Goal: Task Accomplishment & Management: Complete application form

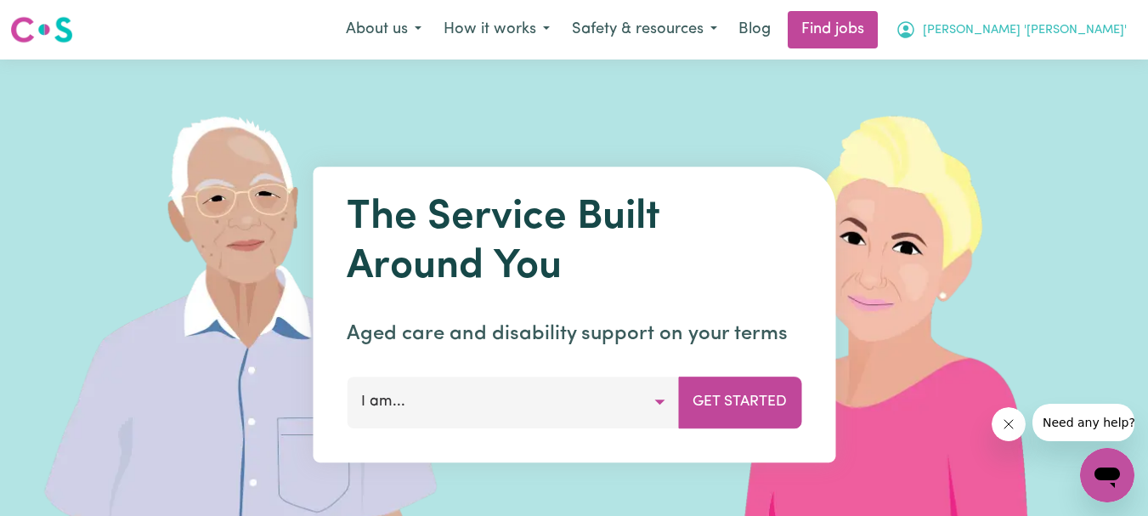
click at [1074, 28] on span "[PERSON_NAME] '[PERSON_NAME]'" at bounding box center [1025, 30] width 204 height 19
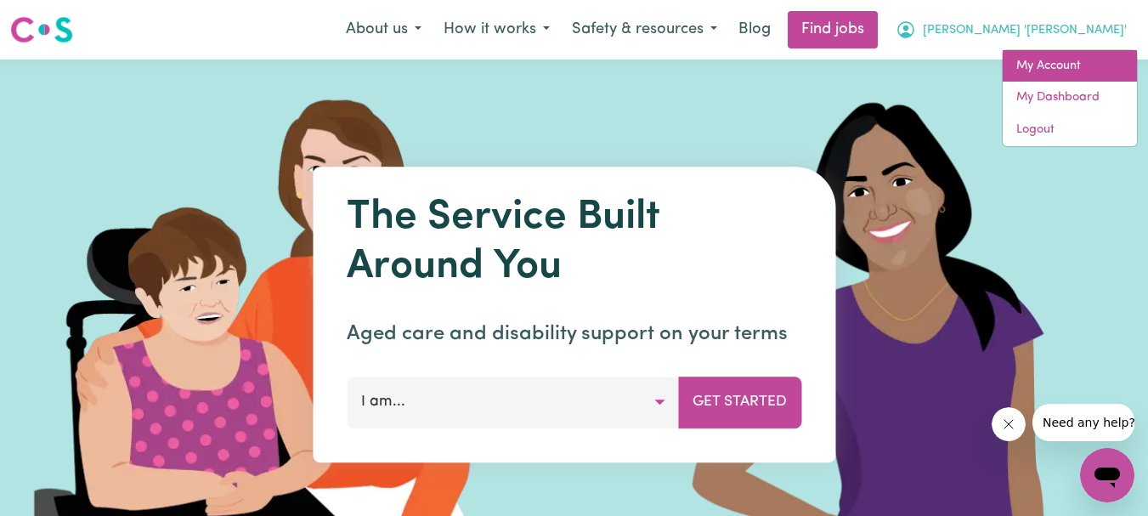
click at [1056, 61] on link "My Account" at bounding box center [1070, 66] width 134 height 32
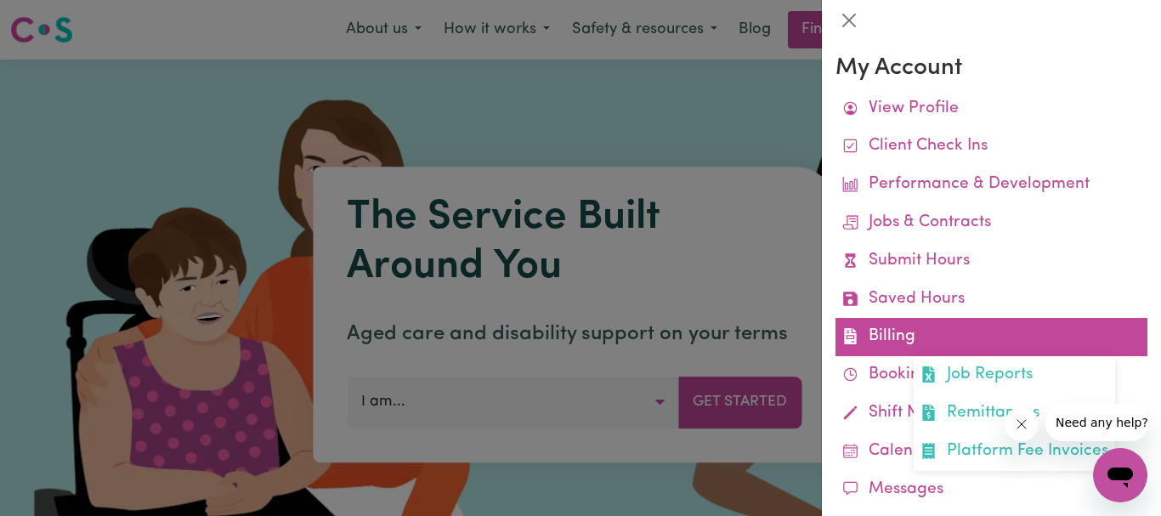
click at [885, 330] on link "Billing Job Reports Remittances Platform Fee Invoices" at bounding box center [991, 337] width 312 height 38
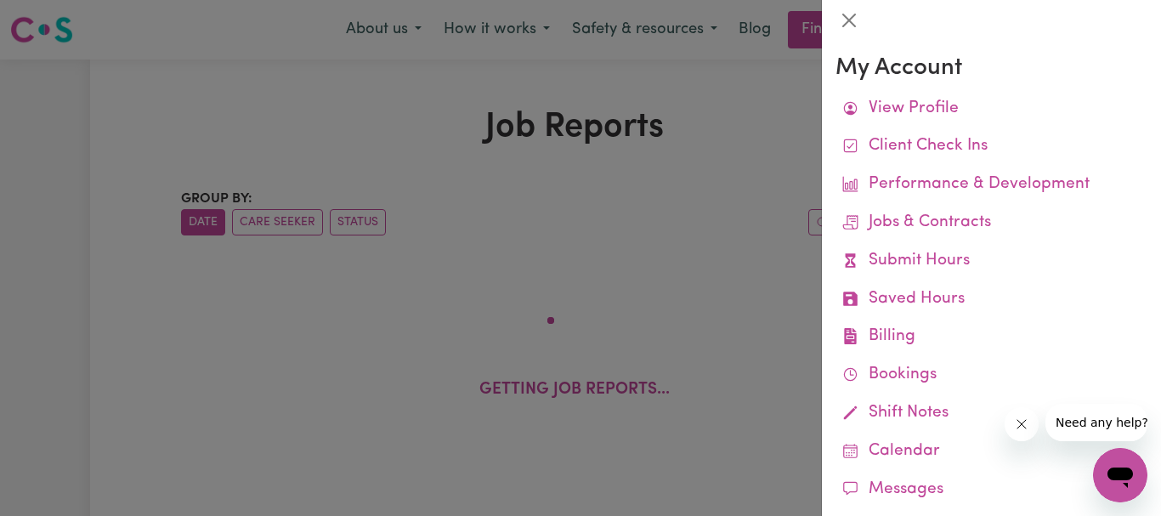
click at [763, 252] on div at bounding box center [580, 258] width 1161 height 516
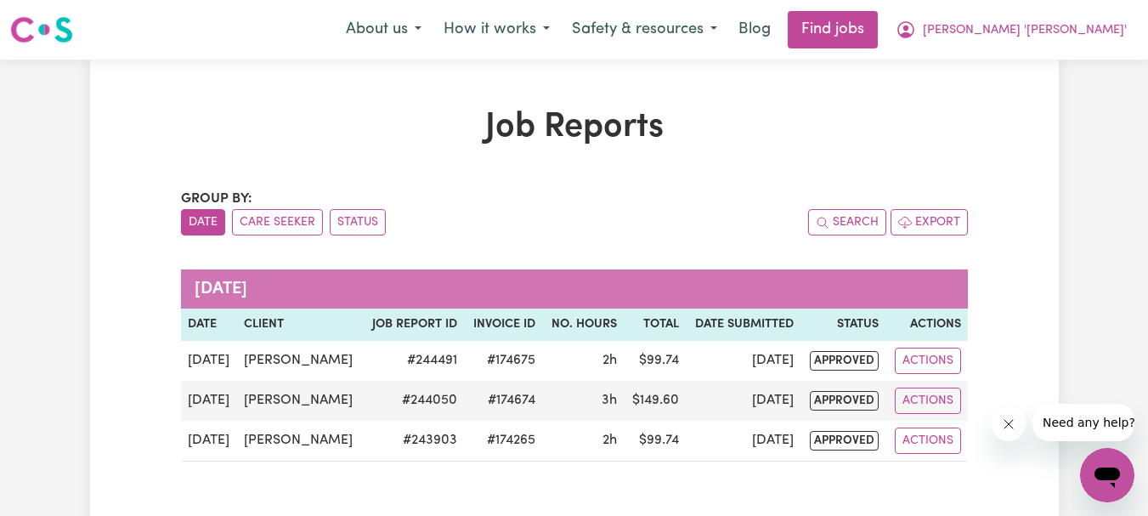
click at [1081, 27] on span "[PERSON_NAME] '[PERSON_NAME]'" at bounding box center [1025, 30] width 204 height 19
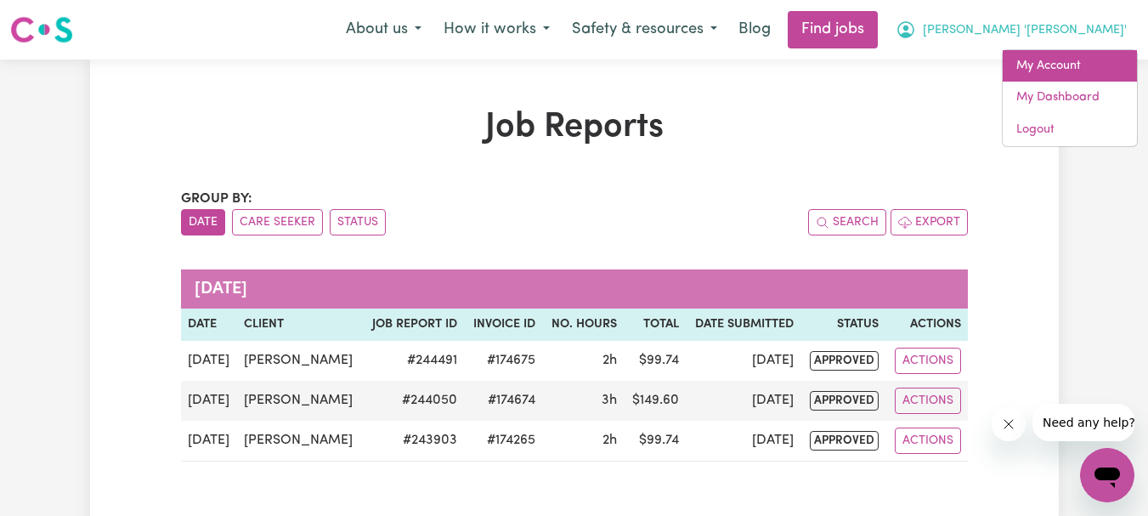
click at [1054, 60] on link "My Account" at bounding box center [1070, 66] width 134 height 32
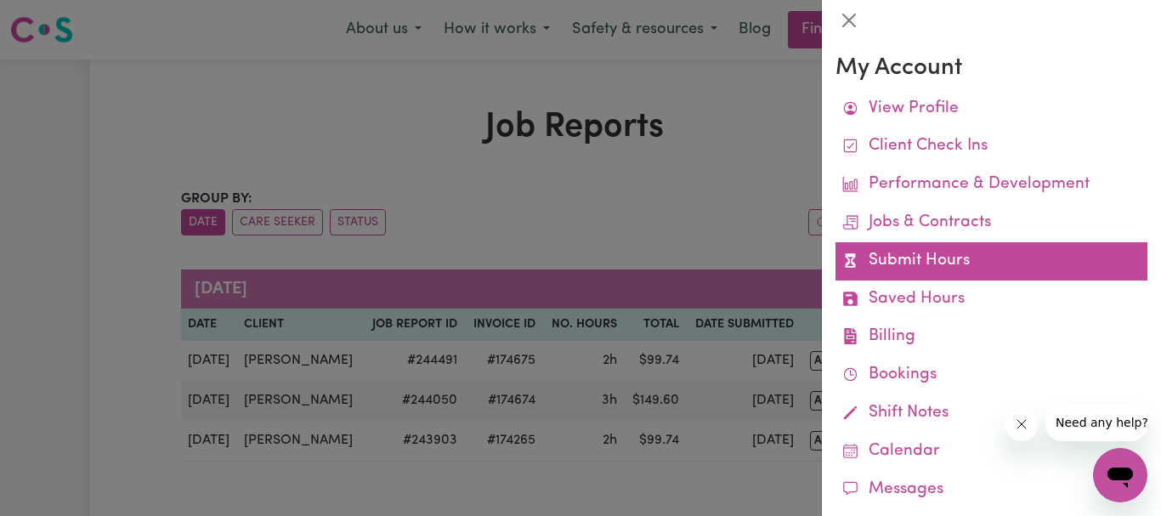
click at [917, 258] on link "Submit Hours" at bounding box center [991, 261] width 312 height 38
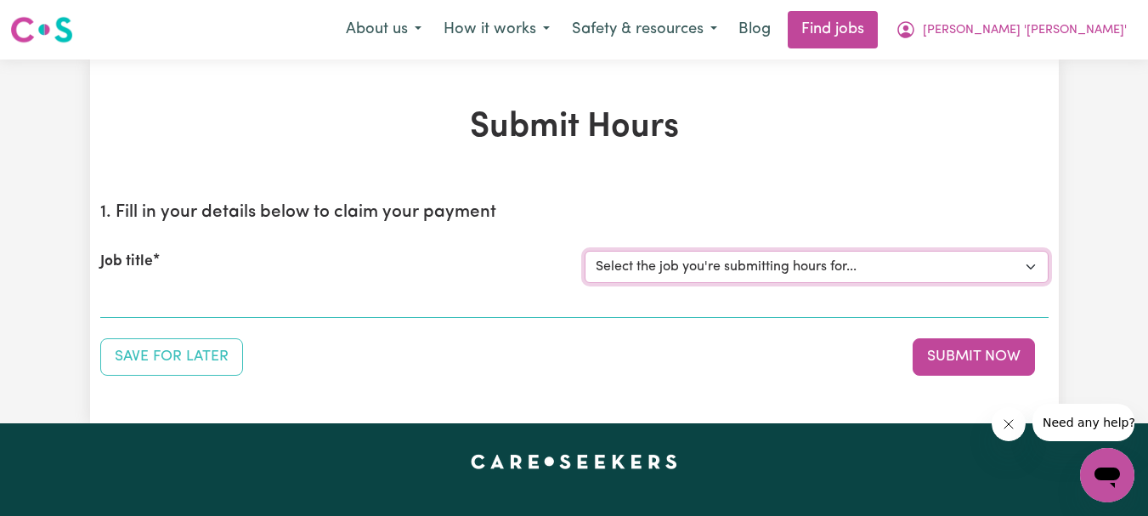
click at [910, 266] on select "Select the job you're submitting hours for... [[PERSON_NAME]] Support Worker Re…" at bounding box center [817, 267] width 464 height 32
select select "9333"
click at [585, 251] on select "Select the job you're submitting hours for... [[PERSON_NAME]] Support Worker Re…" at bounding box center [817, 267] width 464 height 32
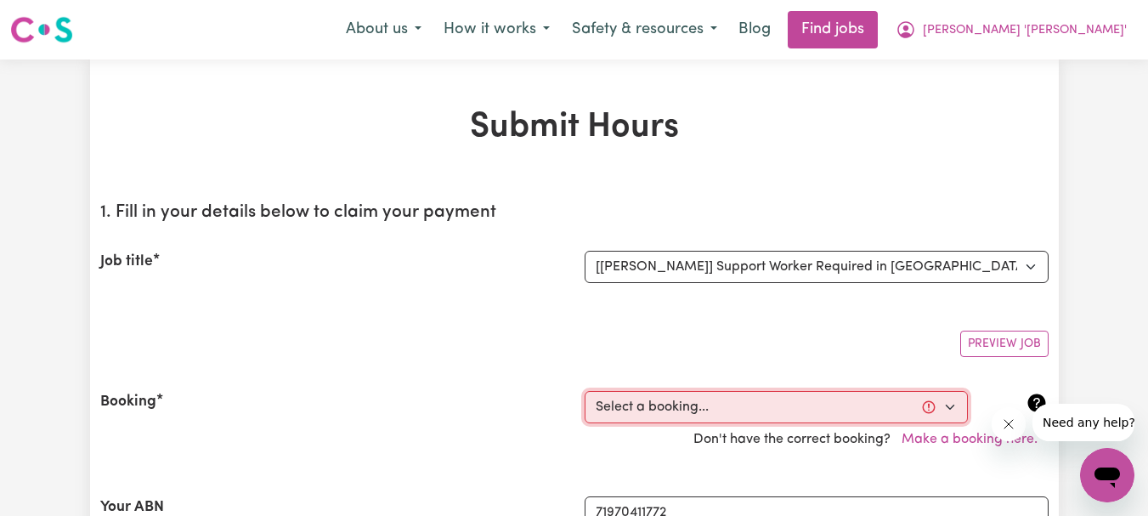
click at [950, 409] on select "Select a booking... [DATE] 07:45am to 09:45am (RECURRING) [DATE] 07:45am to 09:…" at bounding box center [776, 407] width 383 height 32
select select "355795"
click at [585, 391] on select "Select a booking... [DATE] 07:45am to 09:45am (RECURRING) [DATE] 07:45am to 09:…" at bounding box center [776, 407] width 383 height 32
type input "[DATE]"
type input "10"
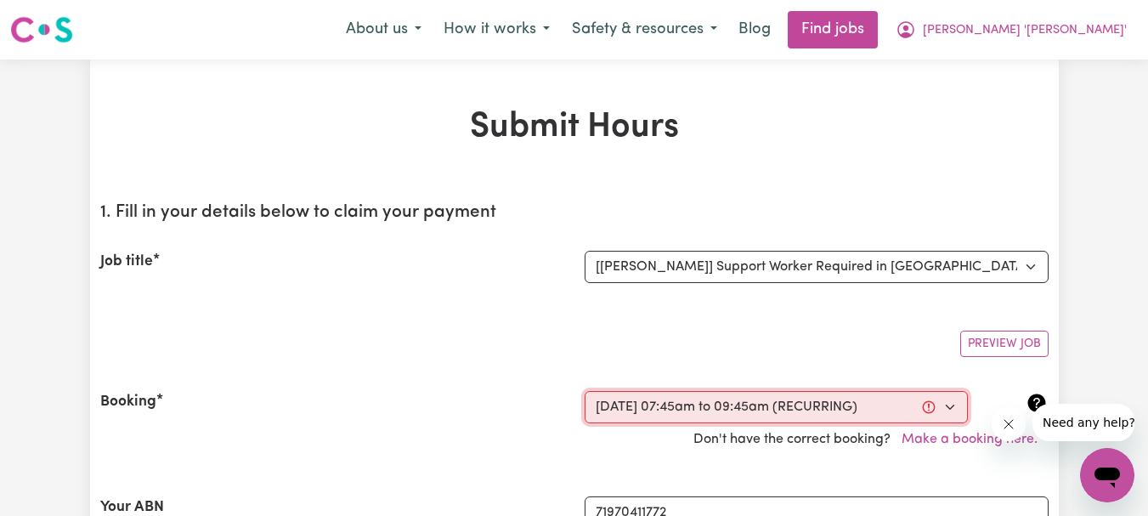
type input "10"
type input "2025"
type input "07:45"
type input "7"
type input "45"
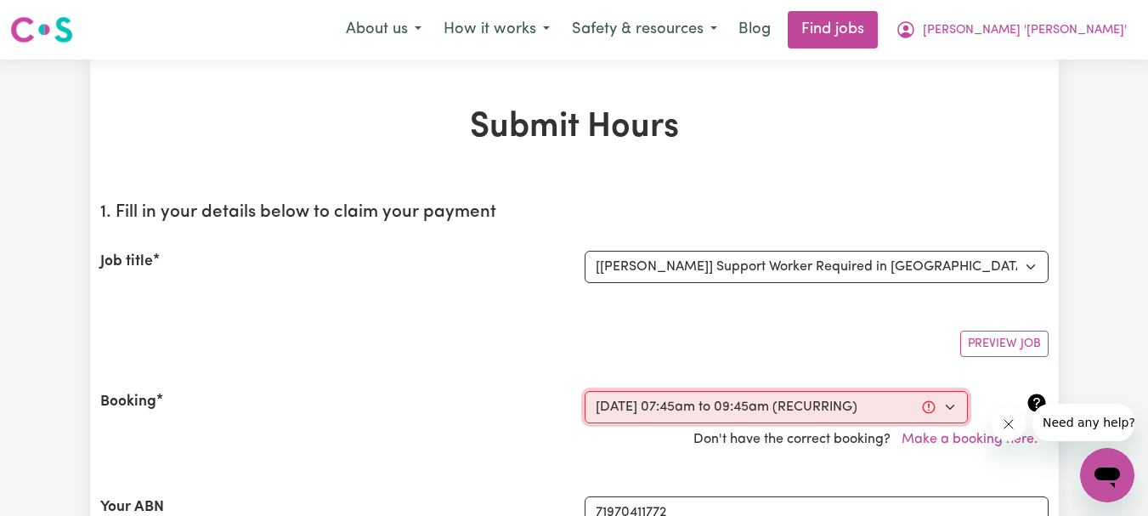
select select "am"
type input "09:45"
type input "9"
type input "45"
select select "am"
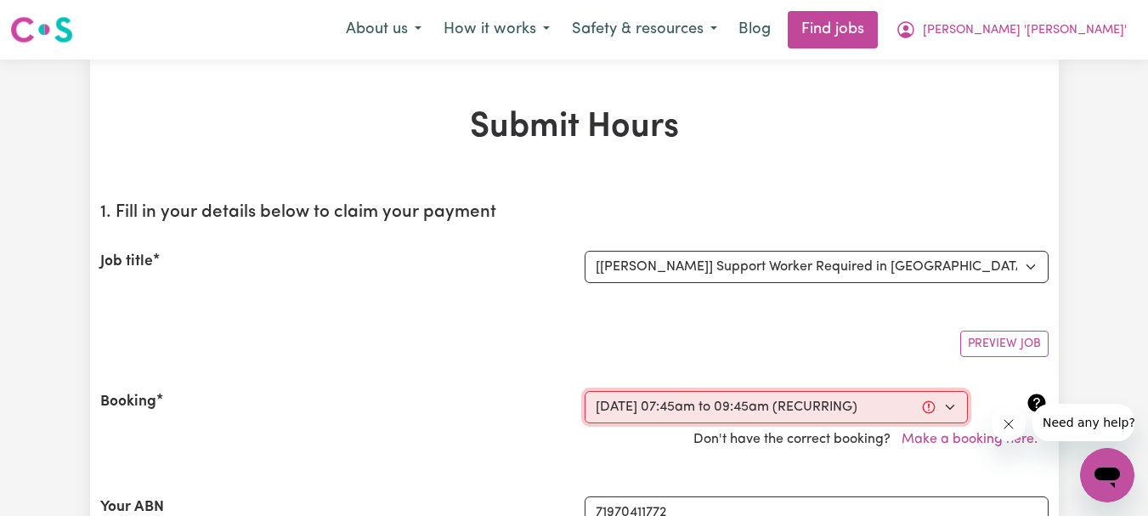
select select "54.8-Weekday"
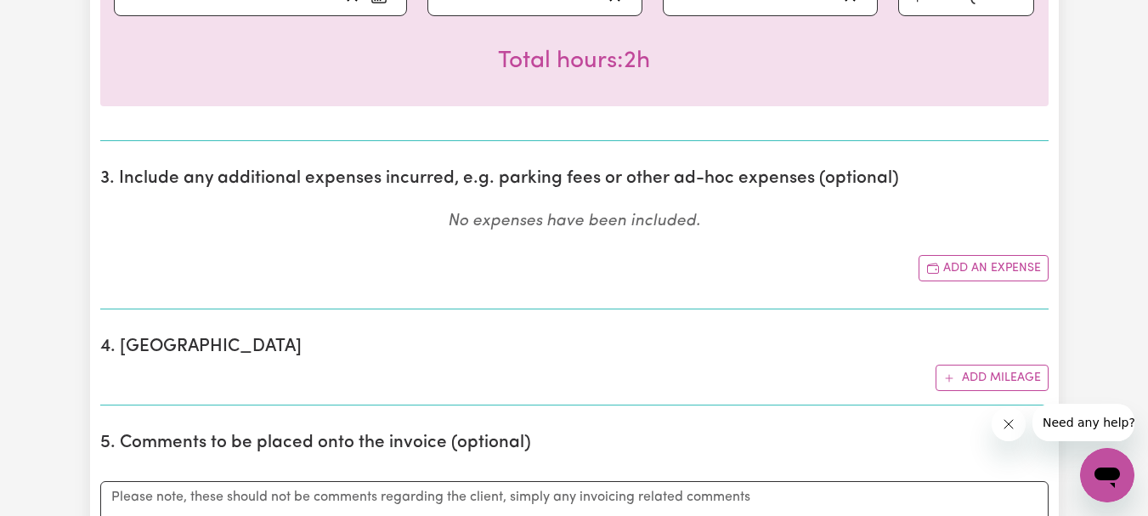
scroll to position [1105, 0]
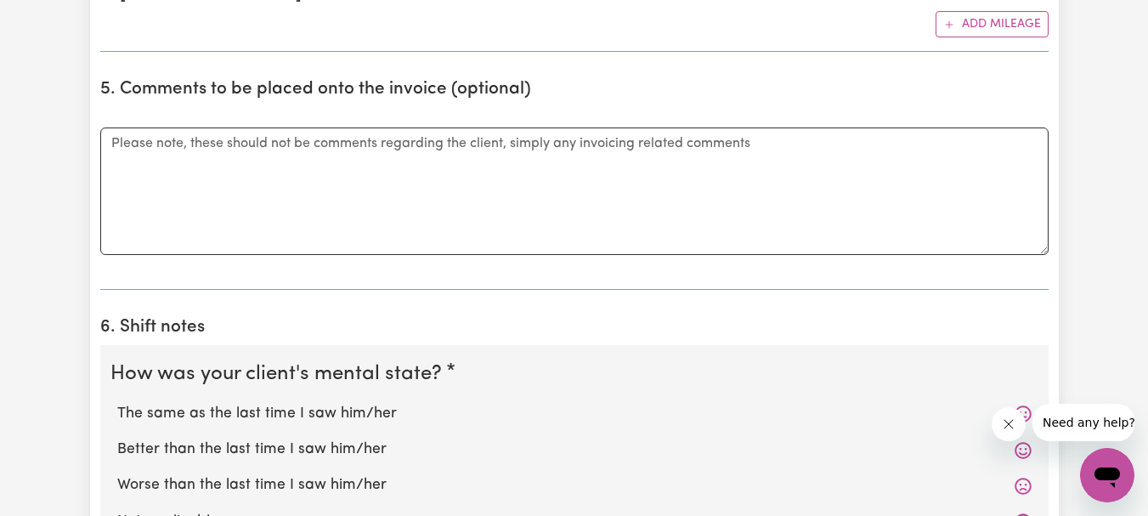
click at [364, 412] on label "The same as the last time I saw him/her" at bounding box center [574, 414] width 914 height 22
click at [117, 403] on input "The same as the last time I saw him/her" at bounding box center [116, 402] width 1 height 1
radio input "true"
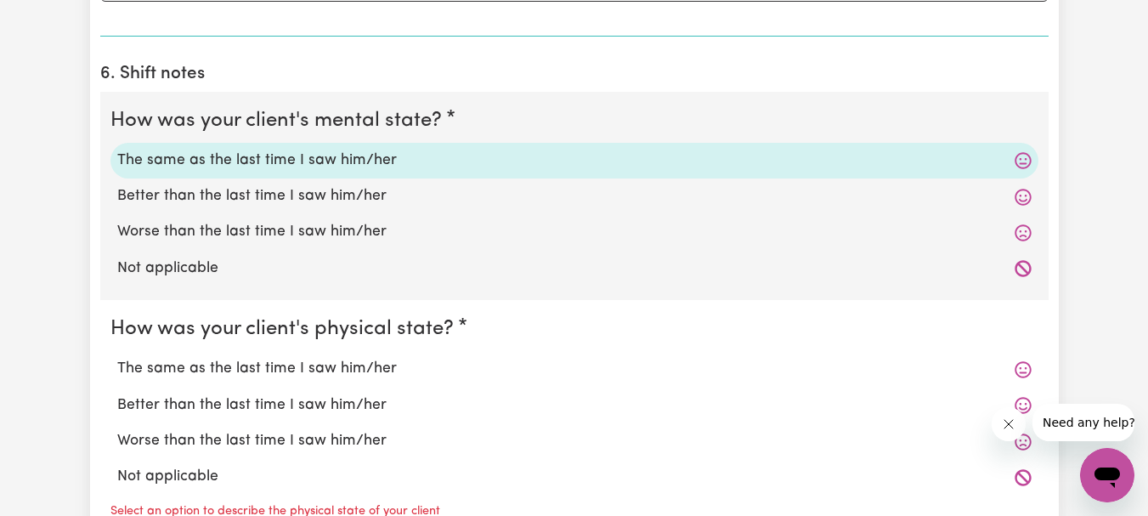
scroll to position [1360, 0]
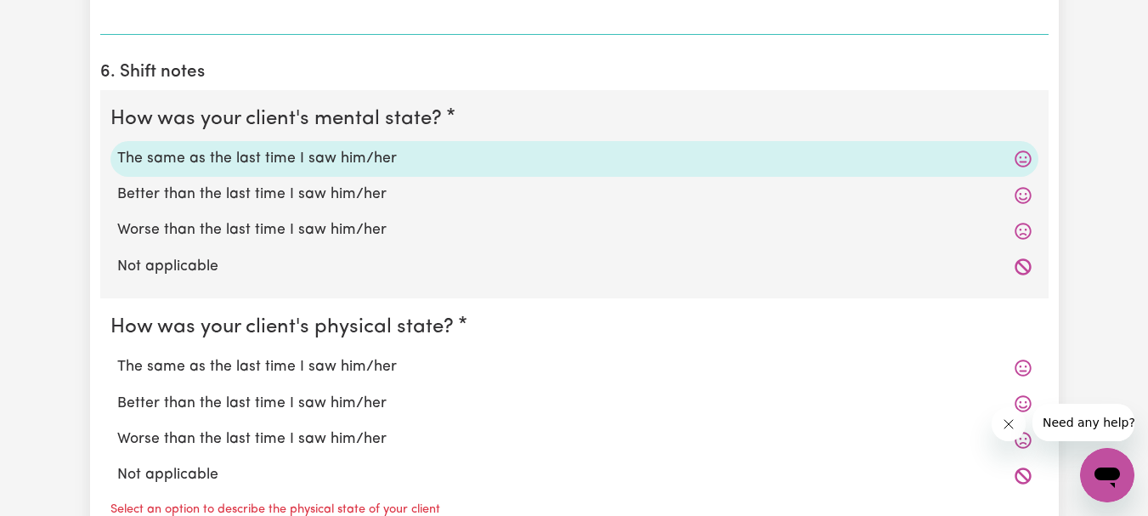
click at [356, 364] on label "The same as the last time I saw him/her" at bounding box center [574, 367] width 914 height 22
click at [117, 356] on input "The same as the last time I saw him/her" at bounding box center [116, 355] width 1 height 1
radio input "true"
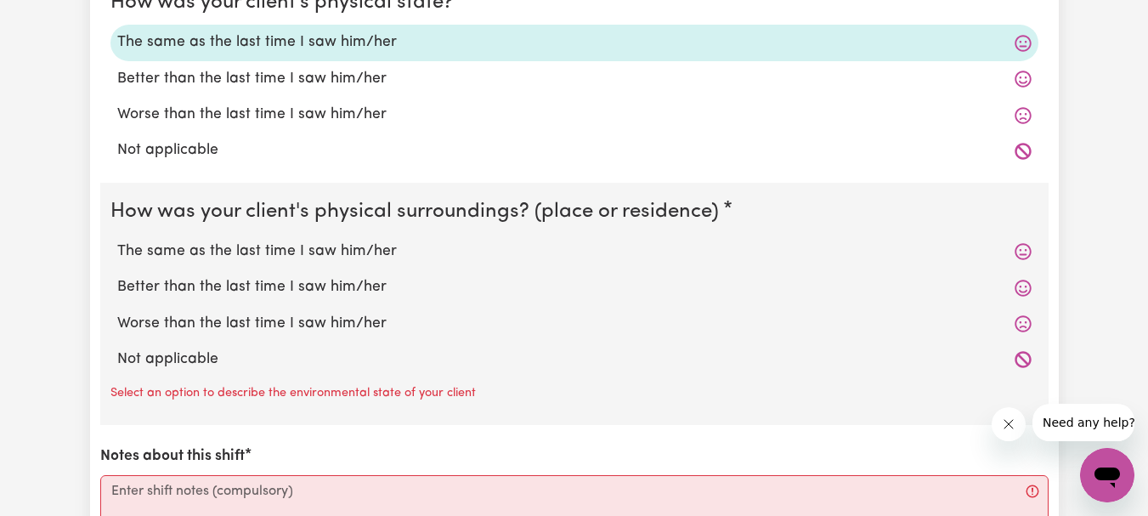
scroll to position [1700, 0]
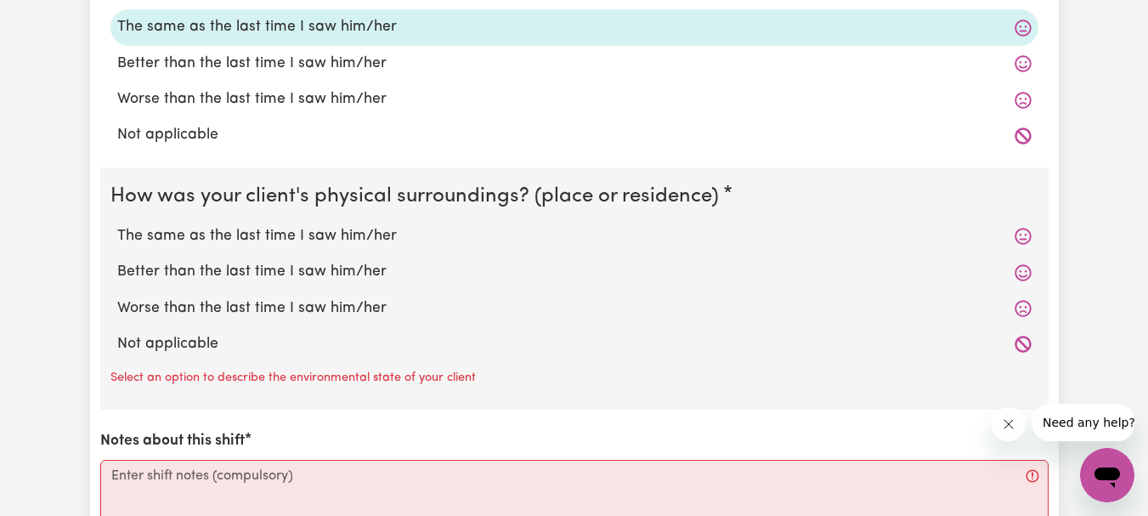
click at [333, 237] on label "The same as the last time I saw him/her" at bounding box center [574, 236] width 914 height 22
click at [117, 225] on input "The same as the last time I saw him/her" at bounding box center [116, 224] width 1 height 1
radio input "true"
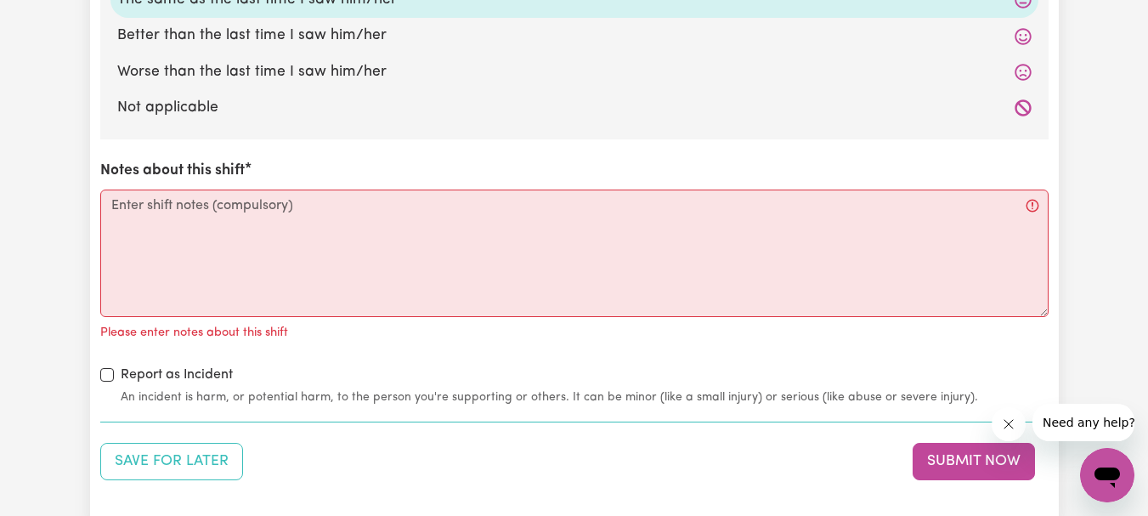
scroll to position [1955, 0]
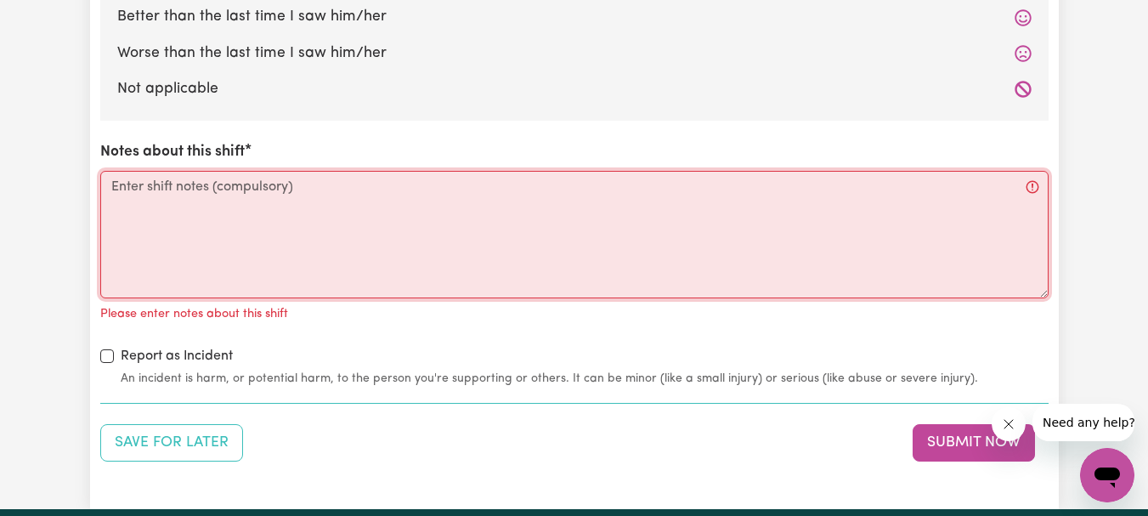
click at [244, 206] on textarea "Notes about this shift" at bounding box center [574, 234] width 948 height 127
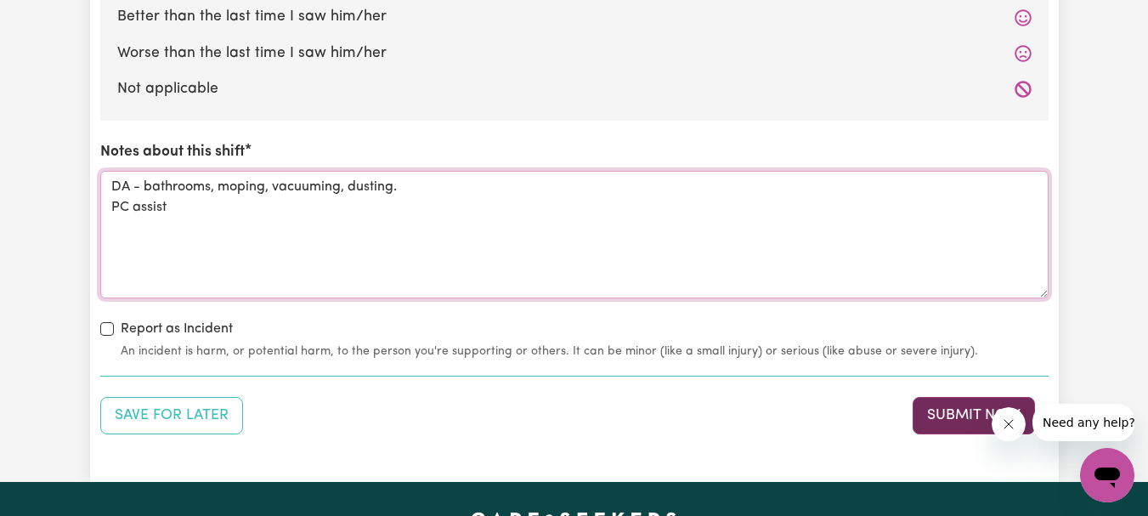
type textarea "DA - bathrooms, moping, vacuuming, dusting. PC assist"
click at [947, 412] on button "Submit Now" at bounding box center [974, 415] width 122 height 37
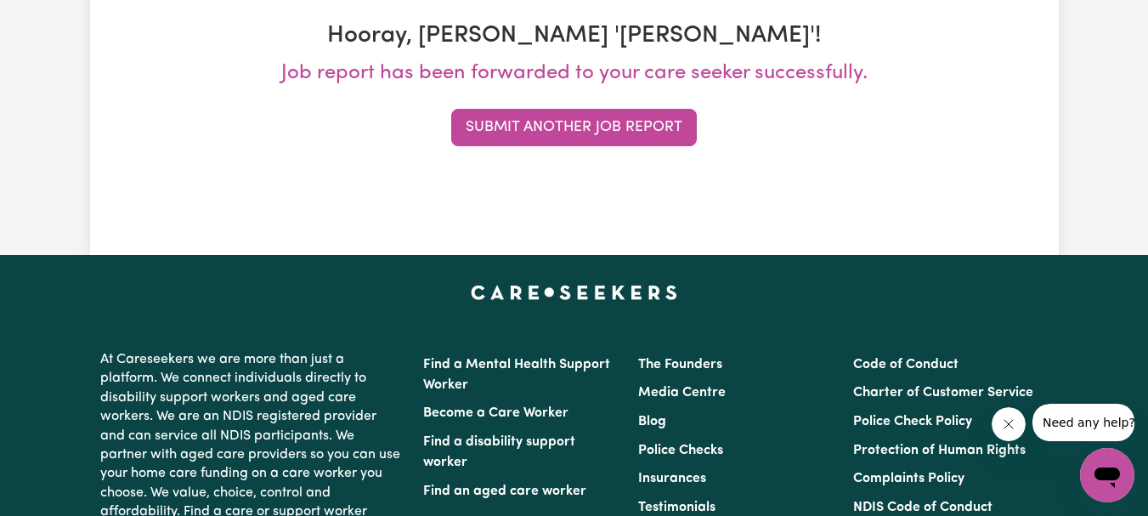
scroll to position [0, 0]
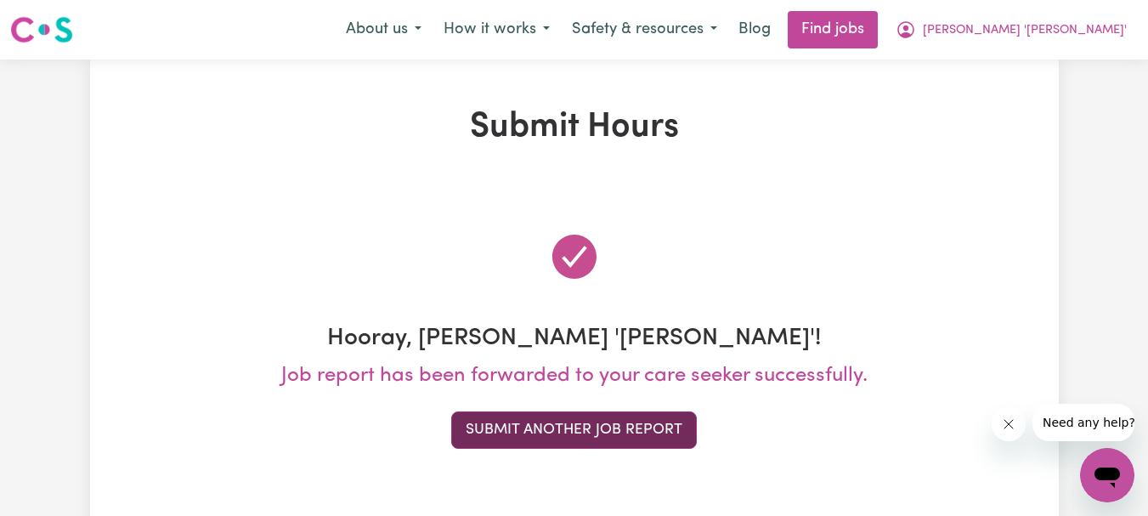
click at [622, 436] on button "Submit Another Job Report" at bounding box center [574, 429] width 246 height 37
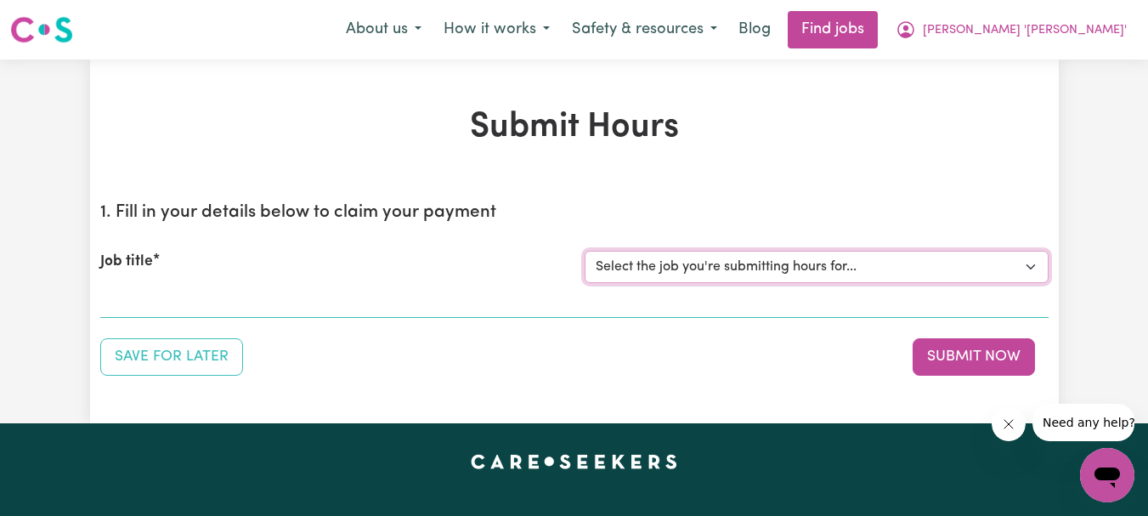
click at [1027, 268] on select "Select the job you're submitting hours for... [[PERSON_NAME]] Support Worker Re…" at bounding box center [817, 267] width 464 height 32
select select "9506"
click at [585, 251] on select "Select the job you're submitting hours for... [[PERSON_NAME]] Support Worker Re…" at bounding box center [817, 267] width 464 height 32
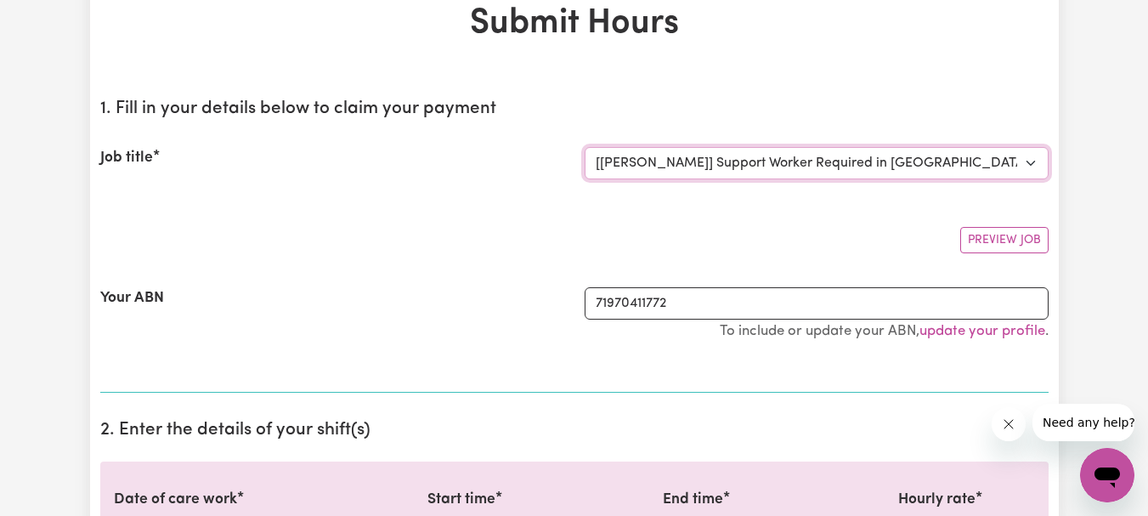
scroll to position [255, 0]
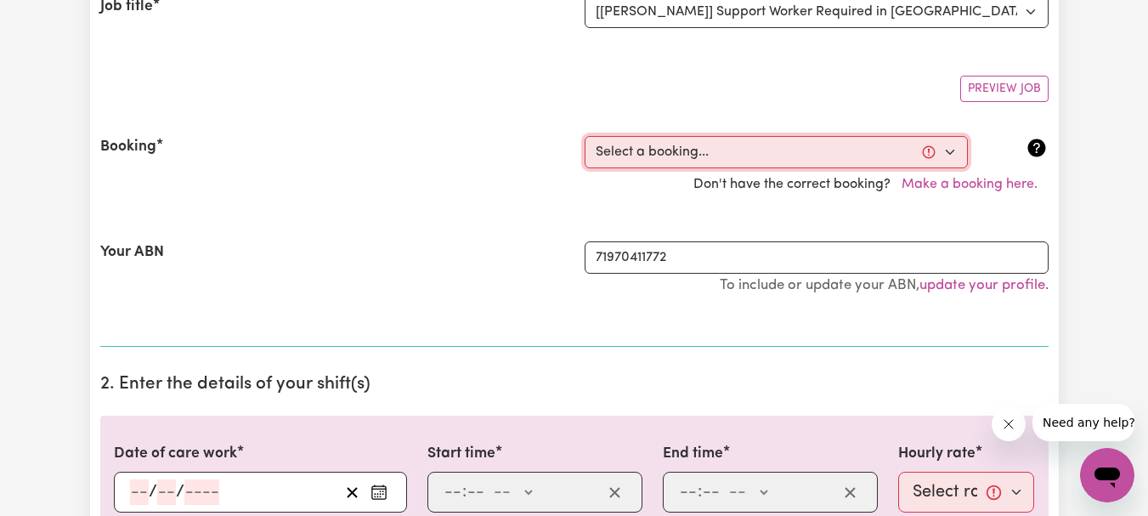
click at [952, 151] on select "Select a booking... [DATE] 10:30am to 12:30pm (RECURRING) [DATE] 10:00am to 12:…" at bounding box center [776, 152] width 383 height 32
select select "355808"
click at [585, 136] on select "Select a booking... [DATE] 10:30am to 12:30pm (RECURRING) [DATE] 10:00am to 12:…" at bounding box center [776, 152] width 383 height 32
type input "[DATE]"
type input "10"
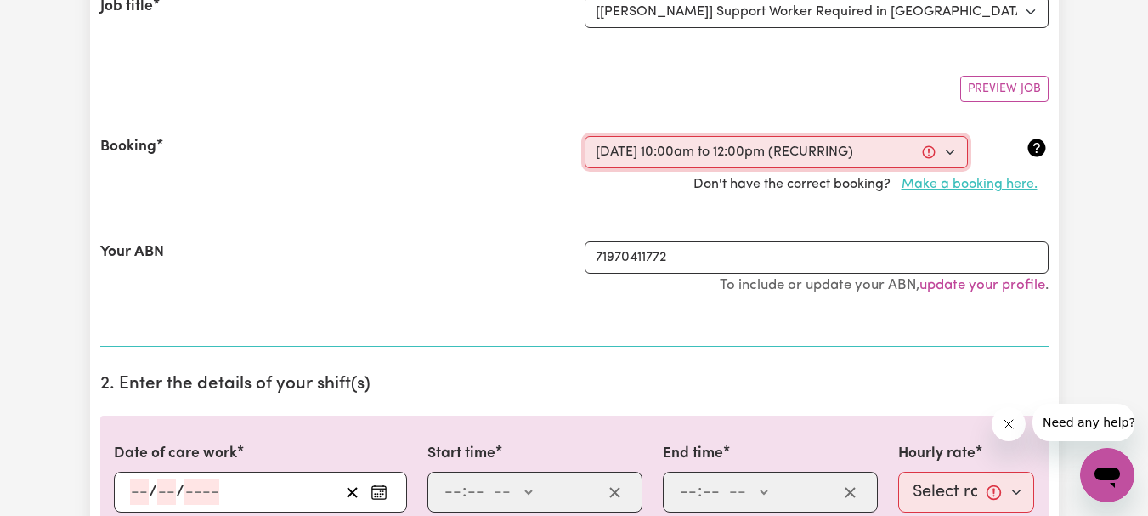
type input "10"
type input "2025"
type input "10:00"
type input "10"
type input "0"
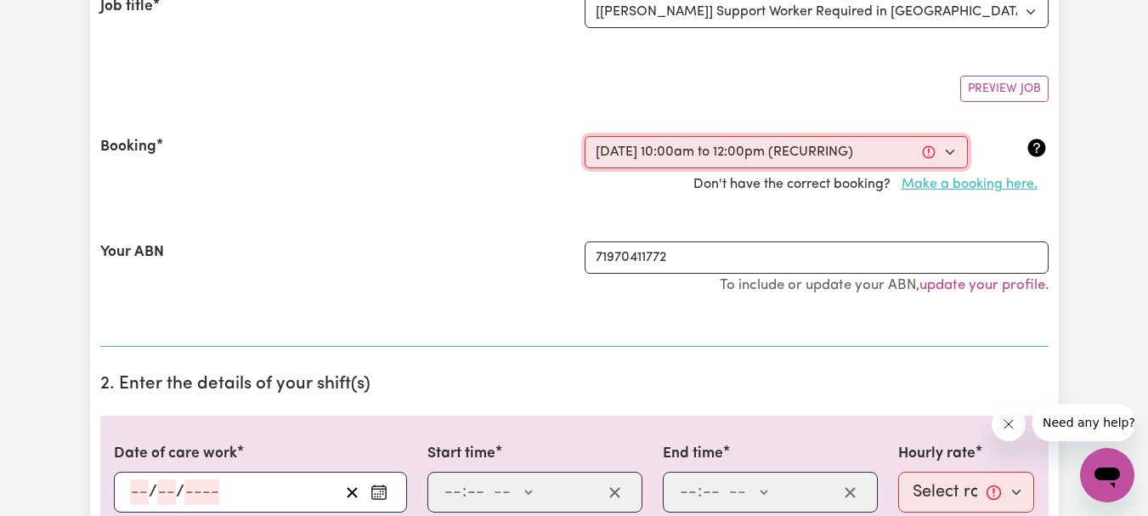
select select "am"
type input "12:00"
type input "12"
type input "0"
select select "pm"
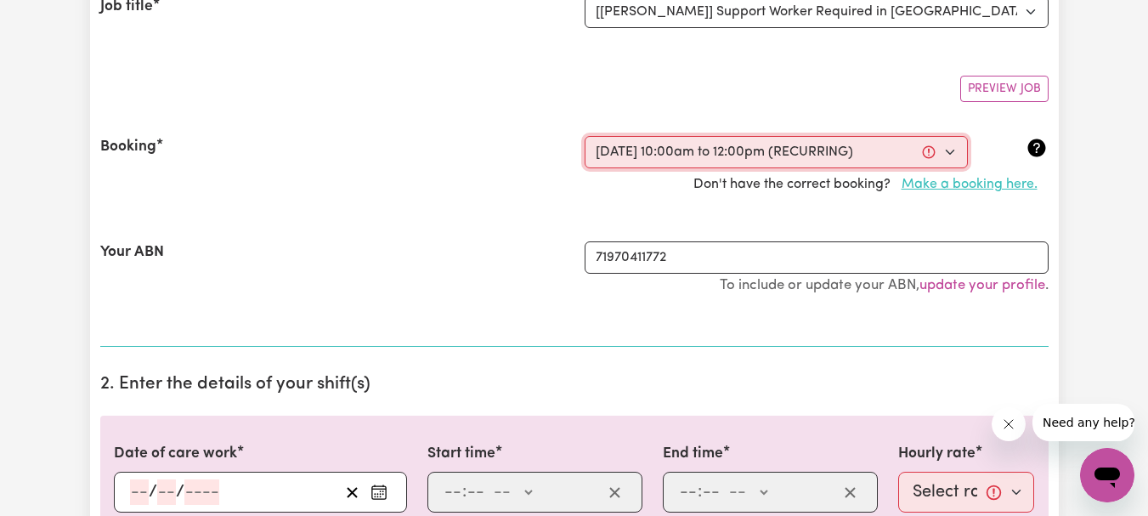
select select "54.8-Weekday"
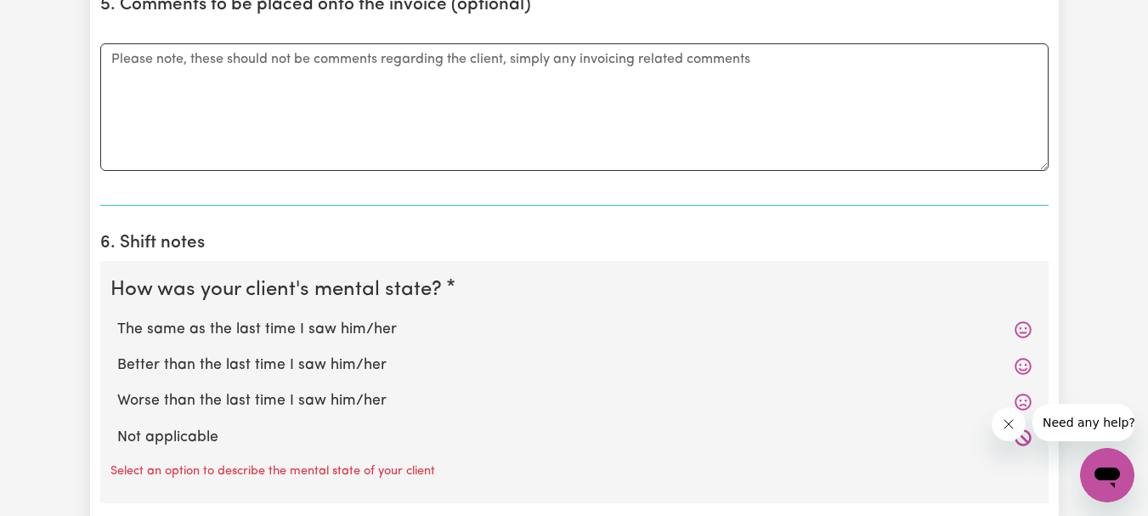
scroll to position [1190, 0]
click at [381, 331] on label "The same as the last time I saw him/her" at bounding box center [574, 329] width 914 height 22
click at [117, 318] on input "The same as the last time I saw him/her" at bounding box center [116, 317] width 1 height 1
radio input "true"
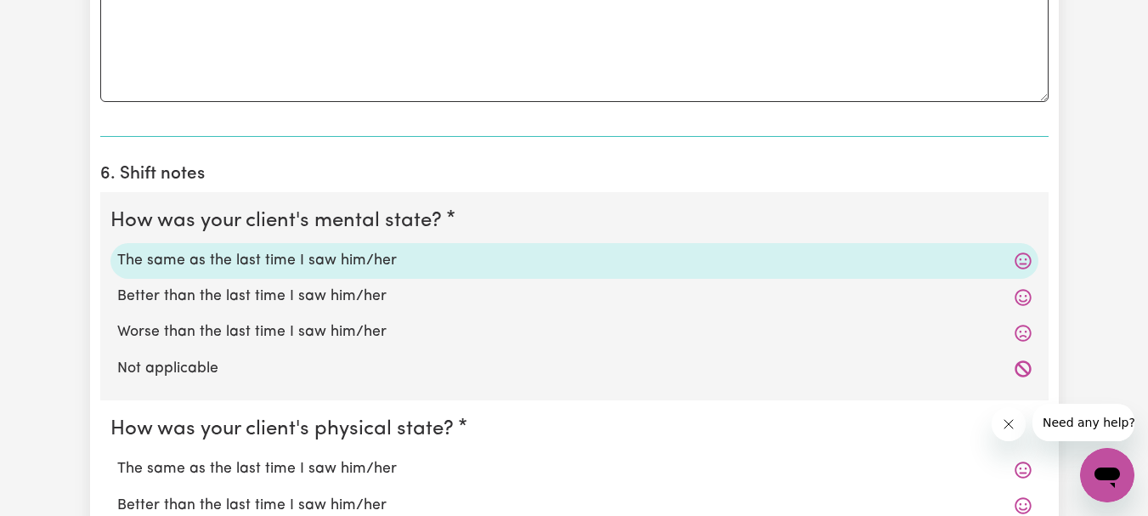
scroll to position [1445, 0]
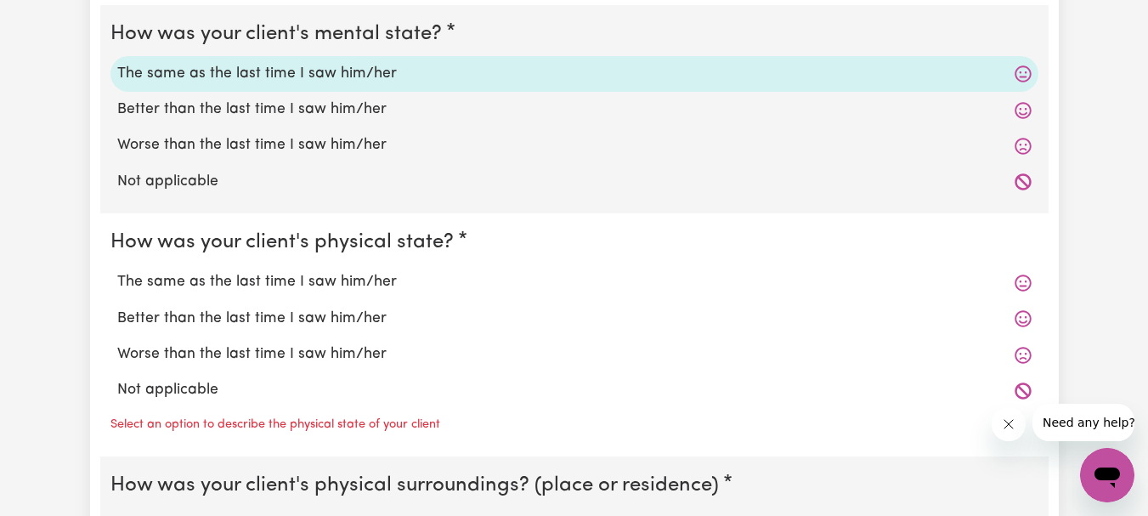
click at [371, 286] on label "The same as the last time I saw him/her" at bounding box center [574, 282] width 914 height 22
click at [117, 271] on input "The same as the last time I saw him/her" at bounding box center [116, 270] width 1 height 1
radio input "true"
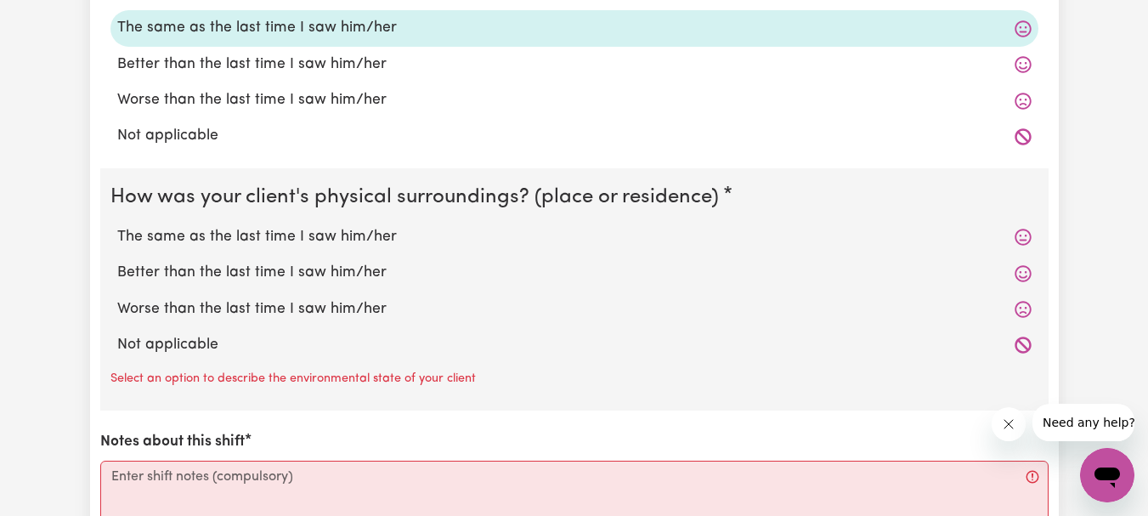
scroll to position [1700, 0]
click at [371, 240] on label "The same as the last time I saw him/her" at bounding box center [574, 236] width 914 height 22
click at [117, 225] on input "The same as the last time I saw him/her" at bounding box center [116, 224] width 1 height 1
radio input "true"
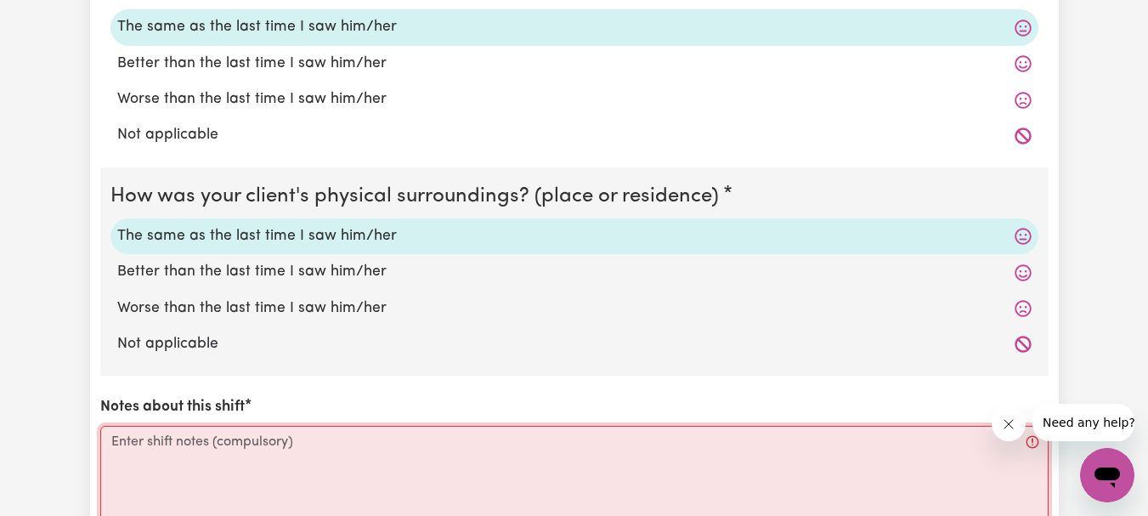
click at [249, 444] on textarea "Notes about this shift" at bounding box center [574, 489] width 948 height 127
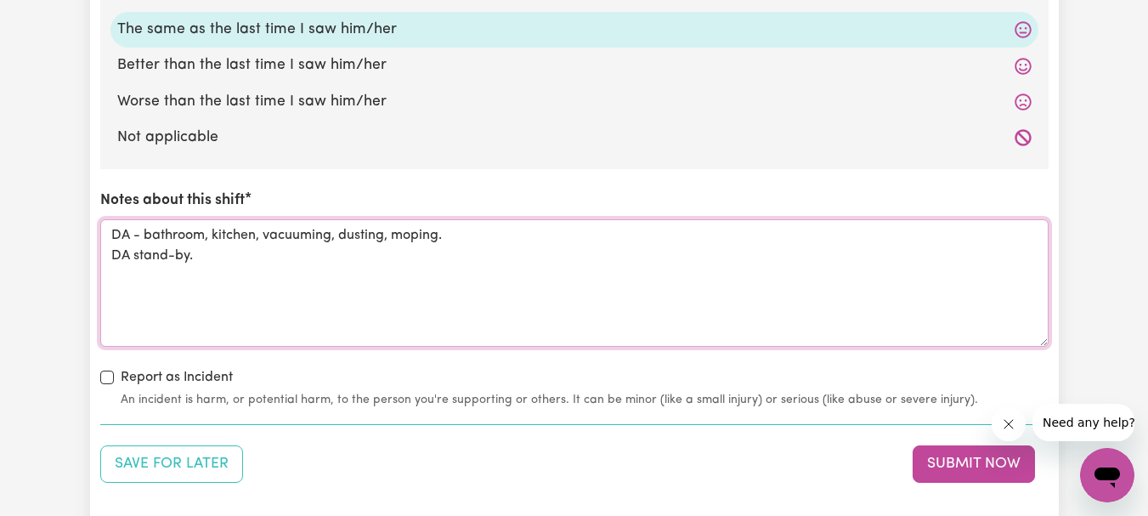
scroll to position [1955, 0]
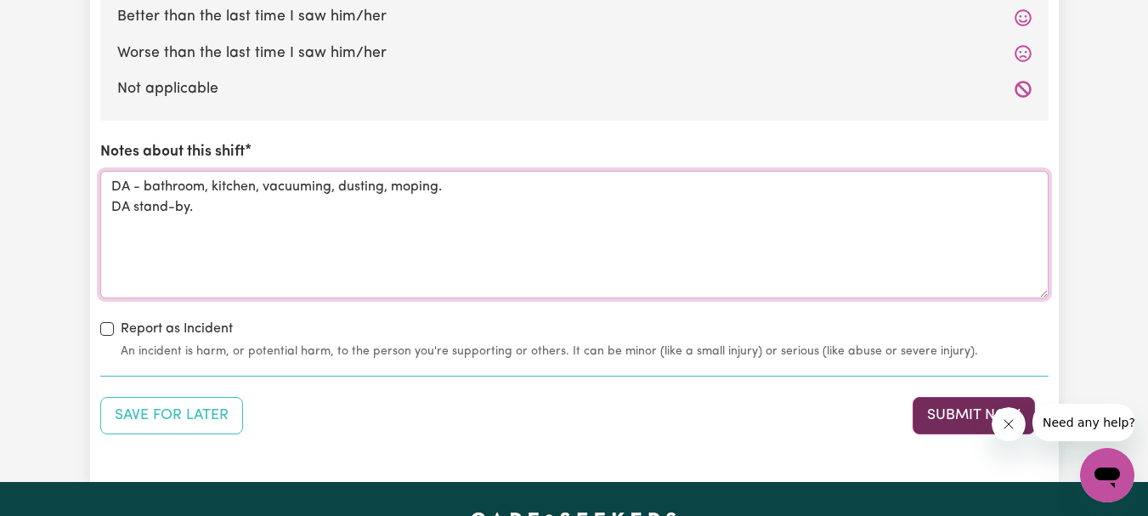
type textarea "DA - bathroom, kitchen, vacuuming, dusting, moping. DA stand-by."
click at [932, 411] on button "Submit Now" at bounding box center [974, 415] width 122 height 37
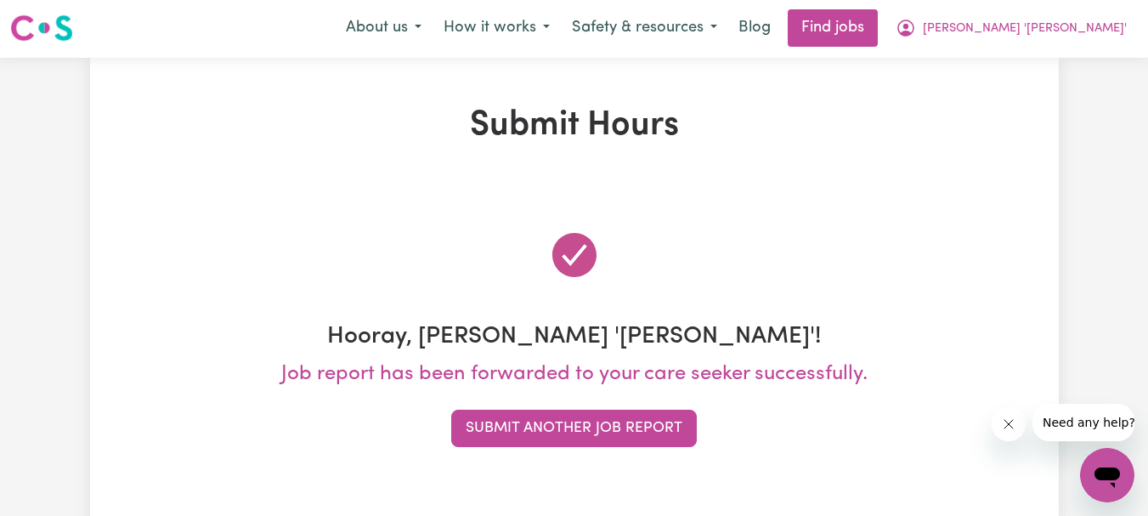
scroll to position [0, 0]
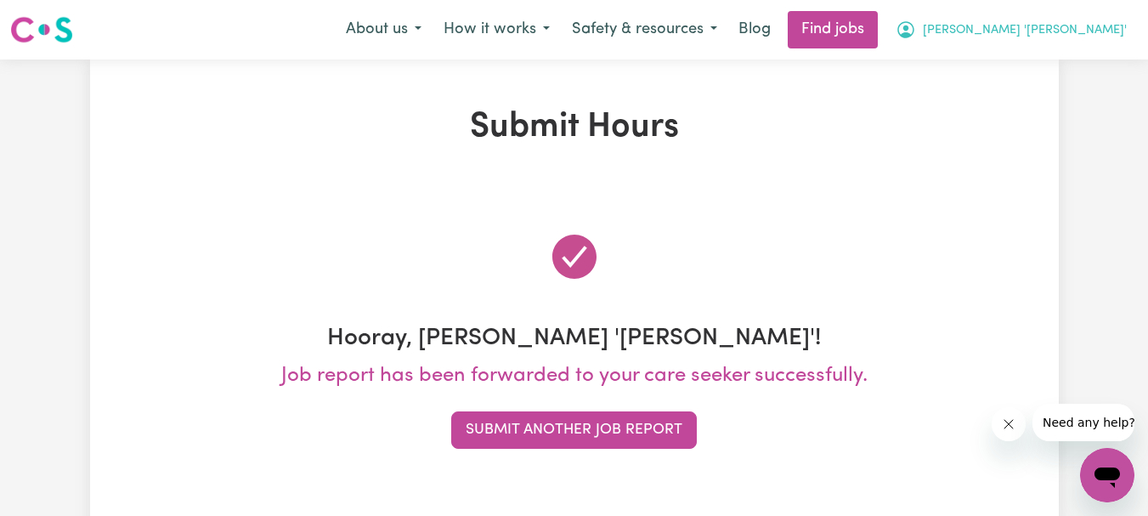
click at [1069, 31] on span "[PERSON_NAME] '[PERSON_NAME]'" at bounding box center [1025, 30] width 204 height 19
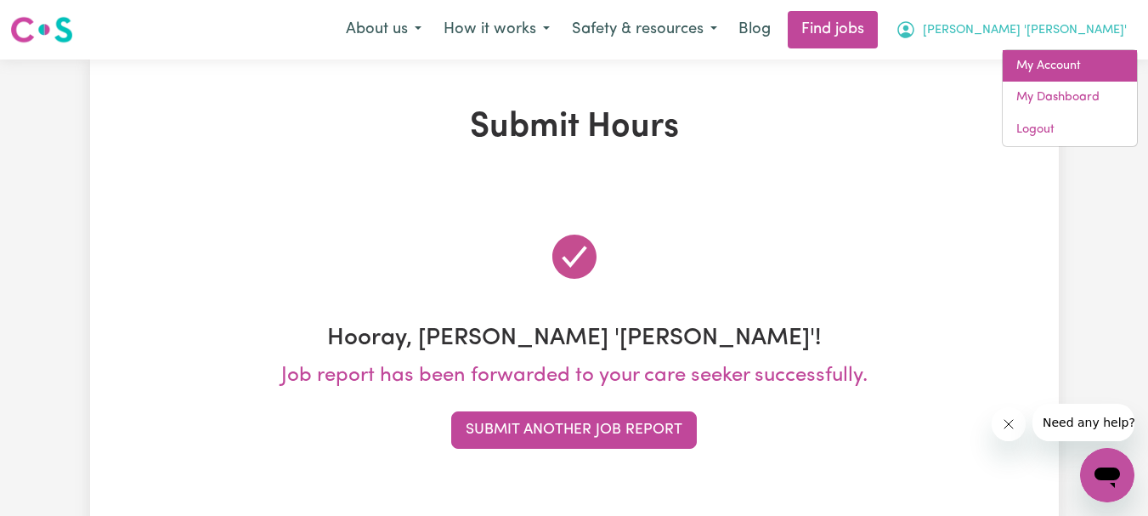
click at [1056, 65] on link "My Account" at bounding box center [1070, 66] width 134 height 32
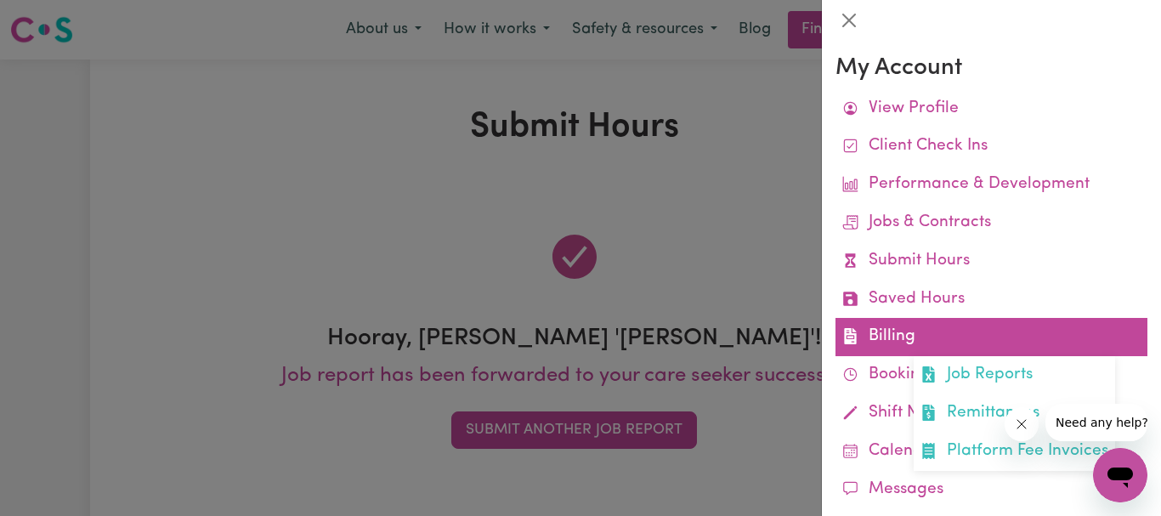
click at [920, 337] on link "Billing Job Reports Remittances Platform Fee Invoices" at bounding box center [991, 337] width 312 height 38
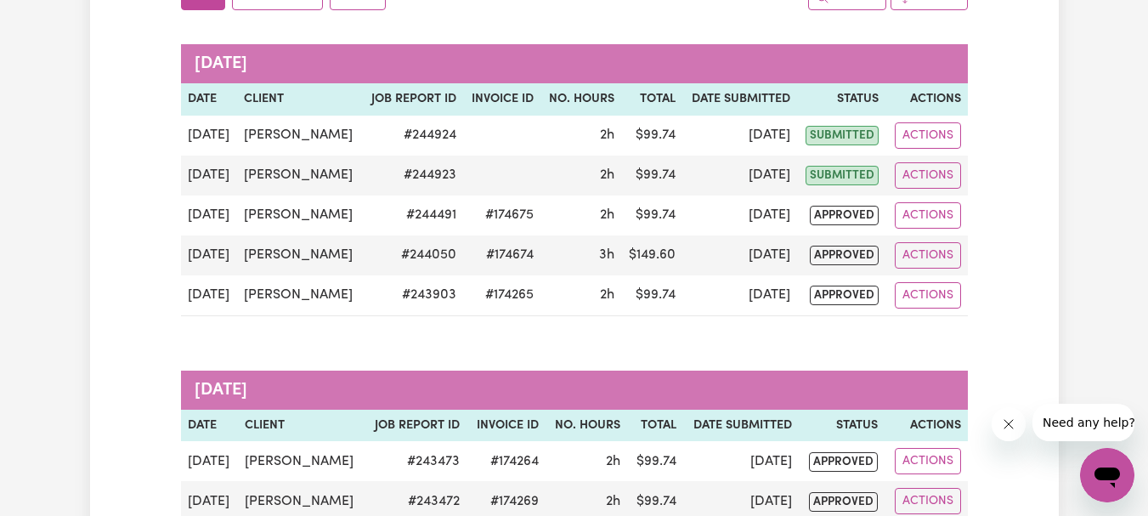
scroll to position [255, 0]
